Goal: Task Accomplishment & Management: Use online tool/utility

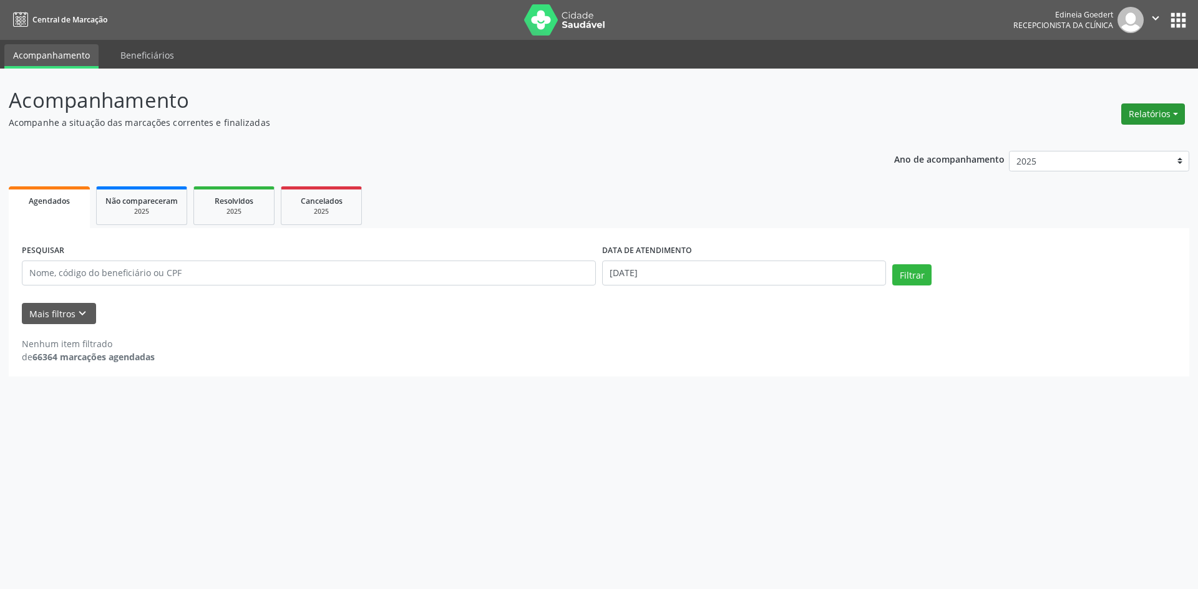
click at [1145, 112] on button "Relatórios" at bounding box center [1153, 114] width 64 height 21
click at [1125, 139] on link "Agendamentos" at bounding box center [1118, 140] width 134 height 17
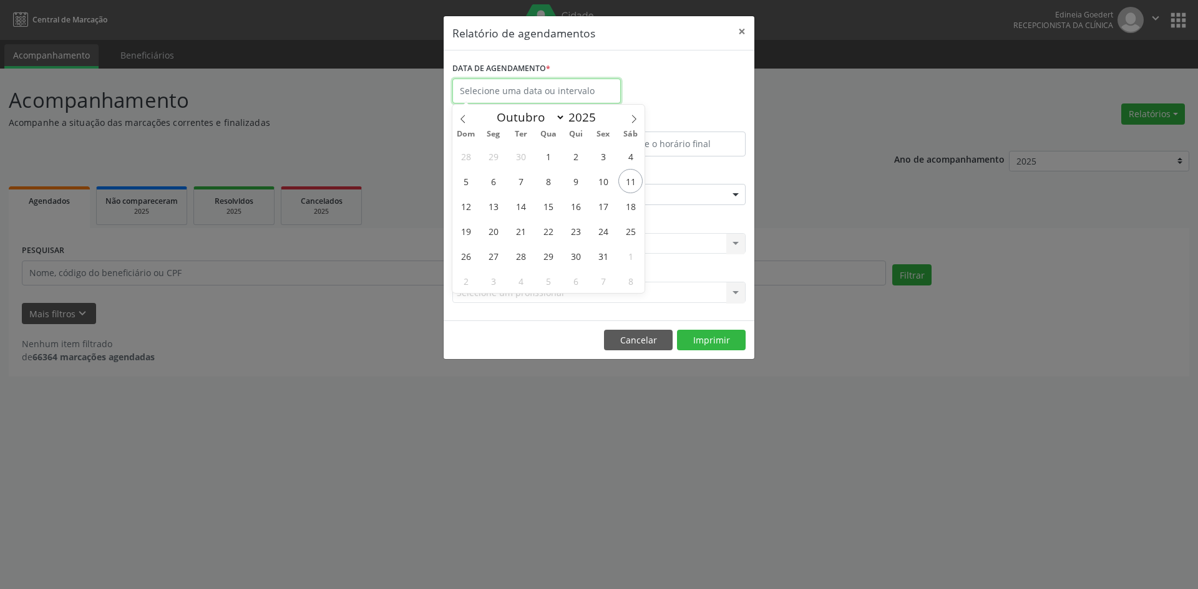
click at [549, 89] on input "text" at bounding box center [536, 91] width 168 height 25
click at [495, 199] on span "13" at bounding box center [493, 206] width 24 height 24
type input "[DATE]"
click at [495, 199] on span "13" at bounding box center [493, 206] width 24 height 24
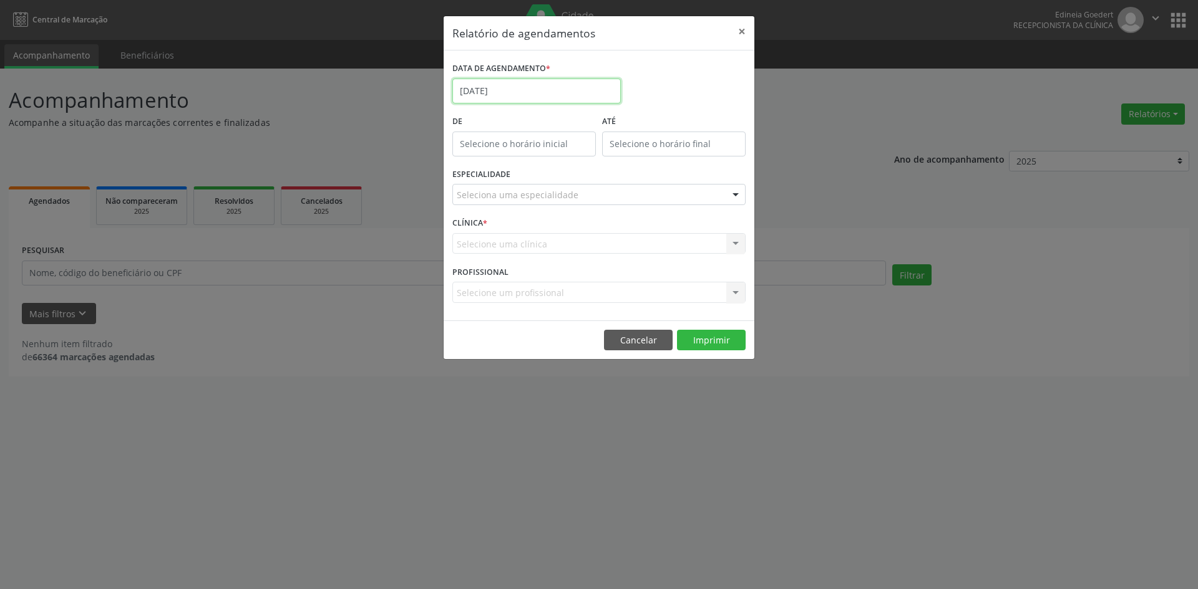
click at [524, 86] on input "[DATE]" at bounding box center [536, 91] width 168 height 25
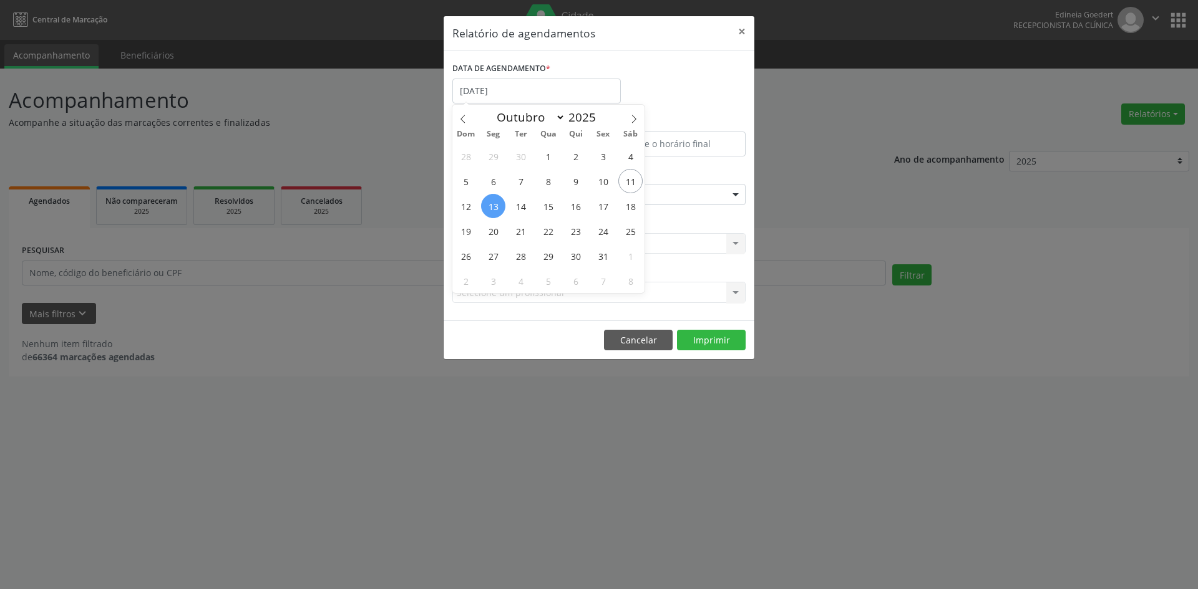
click at [490, 198] on span "13" at bounding box center [493, 206] width 24 height 24
type input "[DATE]"
click at [497, 196] on span "13" at bounding box center [493, 206] width 24 height 24
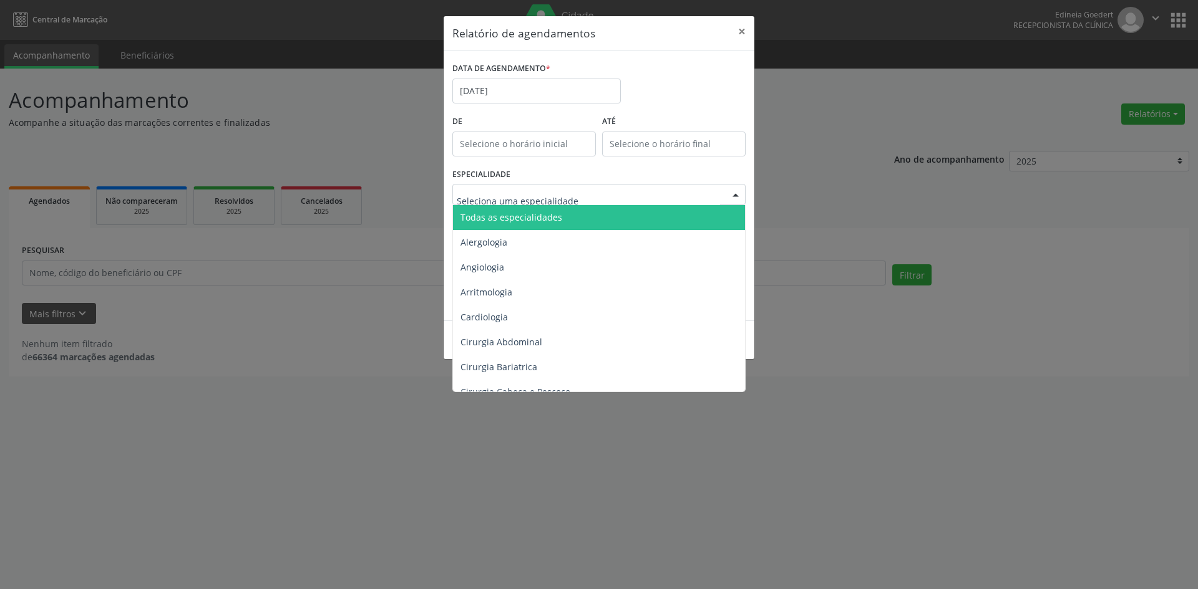
click at [503, 216] on span "Todas as especialidades" at bounding box center [511, 217] width 102 height 12
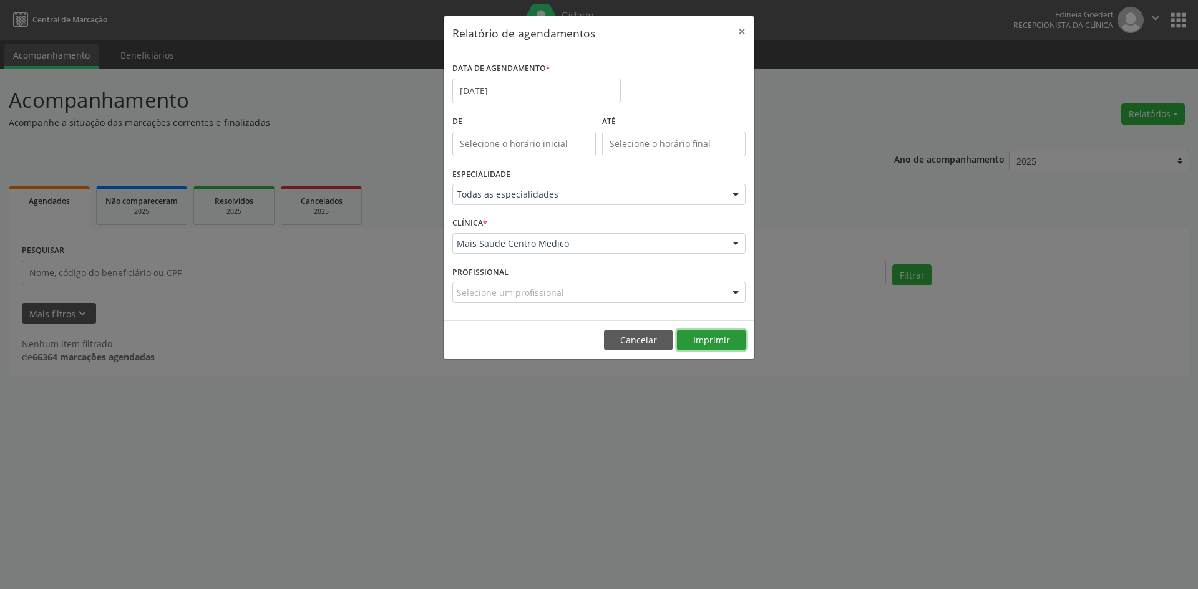
click at [686, 345] on button "Imprimir" at bounding box center [711, 340] width 69 height 21
click at [523, 91] on input "[DATE]" at bounding box center [536, 91] width 168 height 25
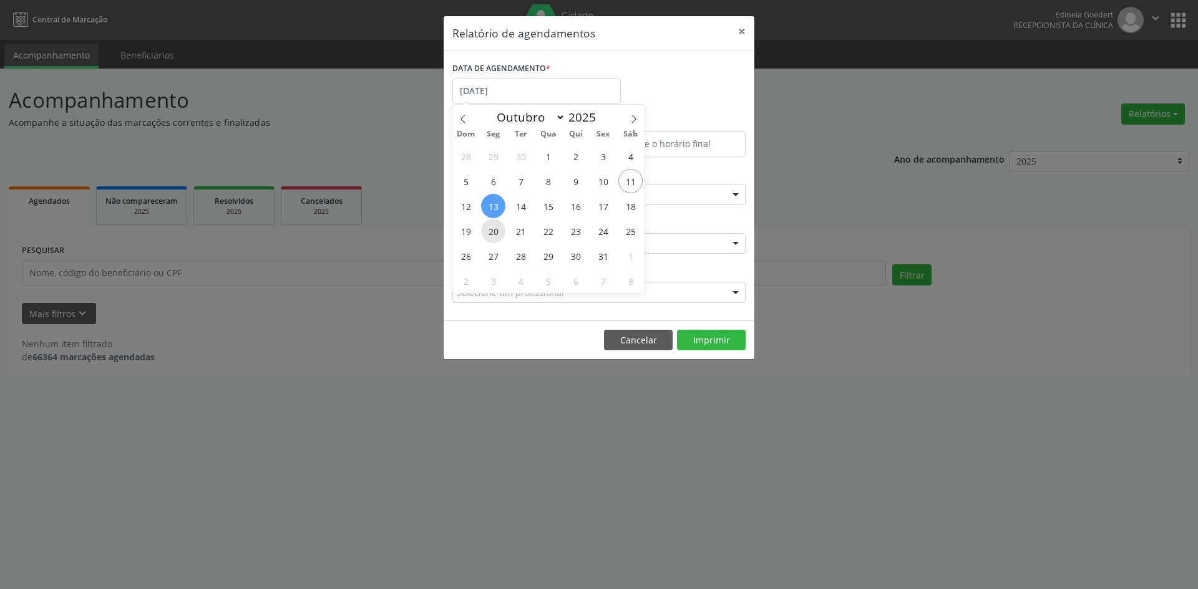
click at [496, 230] on span "20" at bounding box center [493, 231] width 24 height 24
type input "[DATE]"
click at [496, 230] on span "20" at bounding box center [493, 231] width 24 height 24
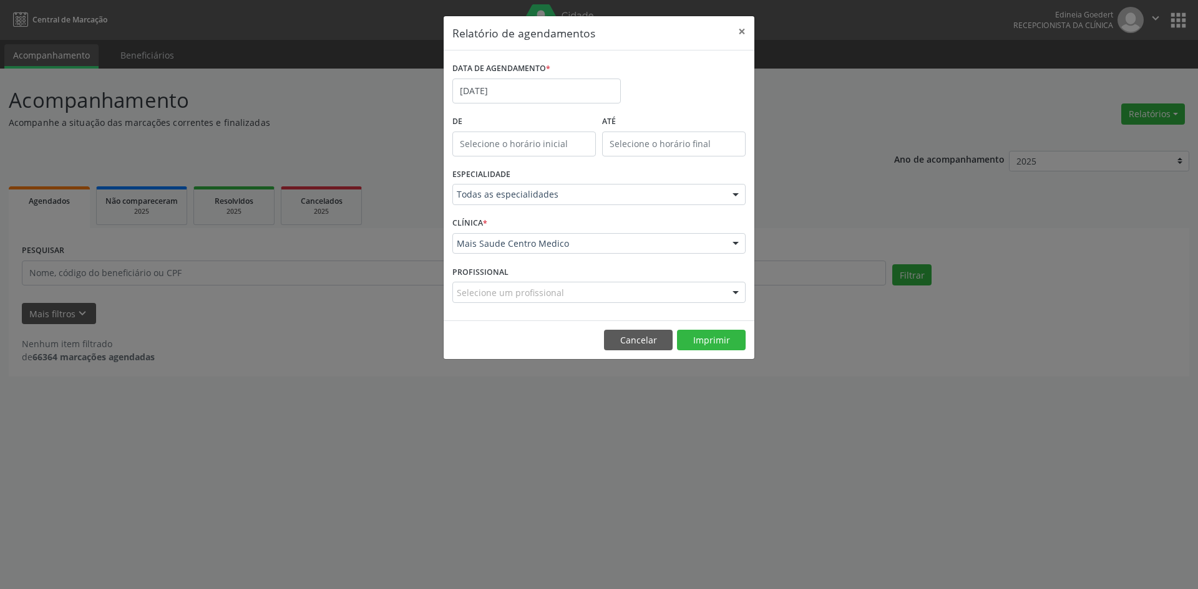
click at [524, 187] on div "Todas as especialidades" at bounding box center [598, 194] width 293 height 21
click at [639, 66] on div "DATA DE AGENDAMENTO * [DATE]" at bounding box center [598, 85] width 299 height 53
click at [707, 345] on button "Imprimir" at bounding box center [711, 340] width 69 height 21
click at [740, 31] on button "×" at bounding box center [741, 31] width 25 height 31
